Goal: Transaction & Acquisition: Book appointment/travel/reservation

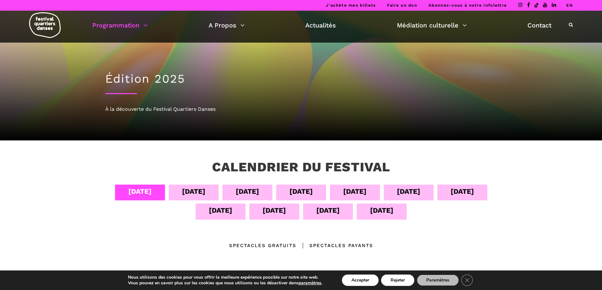
click at [327, 244] on div "Spectacles Payants" at bounding box center [334, 246] width 77 height 8
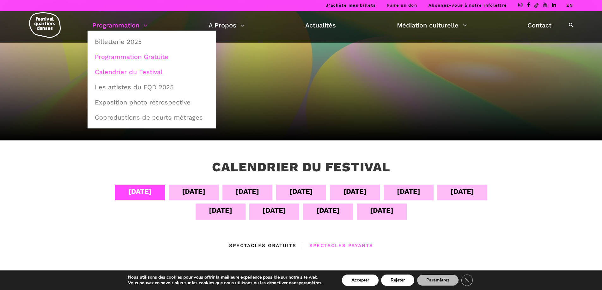
click at [120, 56] on link "Programmation Gratuite" at bounding box center [151, 57] width 121 height 15
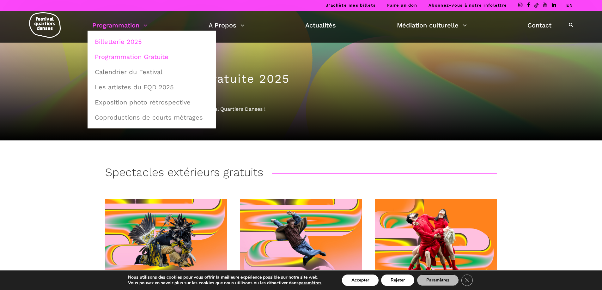
click at [118, 40] on link "Billetterie 2025" at bounding box center [151, 41] width 121 height 15
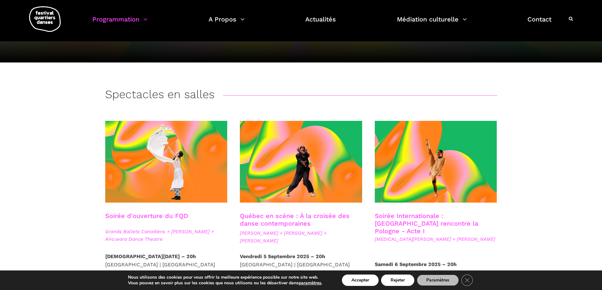
scroll to position [137, 0]
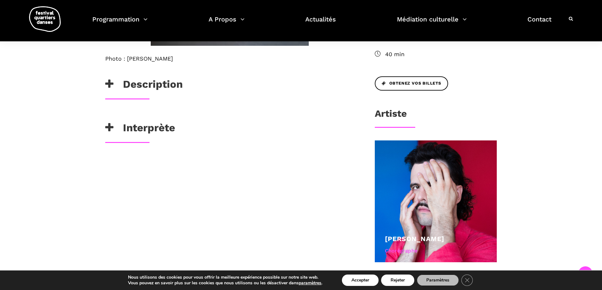
scroll to position [284, 0]
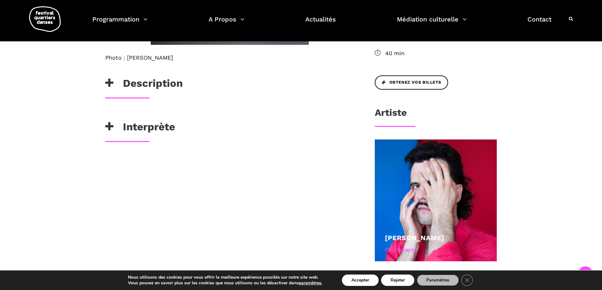
click at [133, 91] on h3 "Description" at bounding box center [143, 85] width 77 height 16
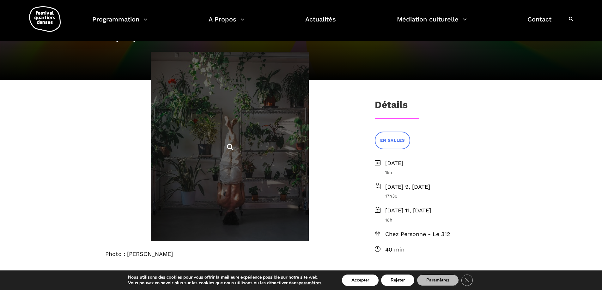
scroll to position [0, 0]
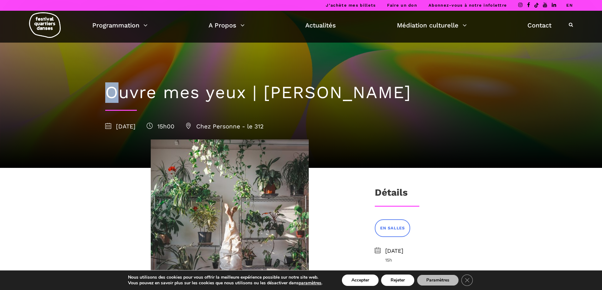
drag, startPoint x: 118, startPoint y: 83, endPoint x: 518, endPoint y: 90, distance: 399.9
click at [518, 90] on div "Ouvre mes yeux | Charles-Alexis Desgagnés 8 septembre 2025 15h00 Chez Personne …" at bounding box center [301, 84] width 602 height 168
